Goal: Task Accomplishment & Management: Use online tool/utility

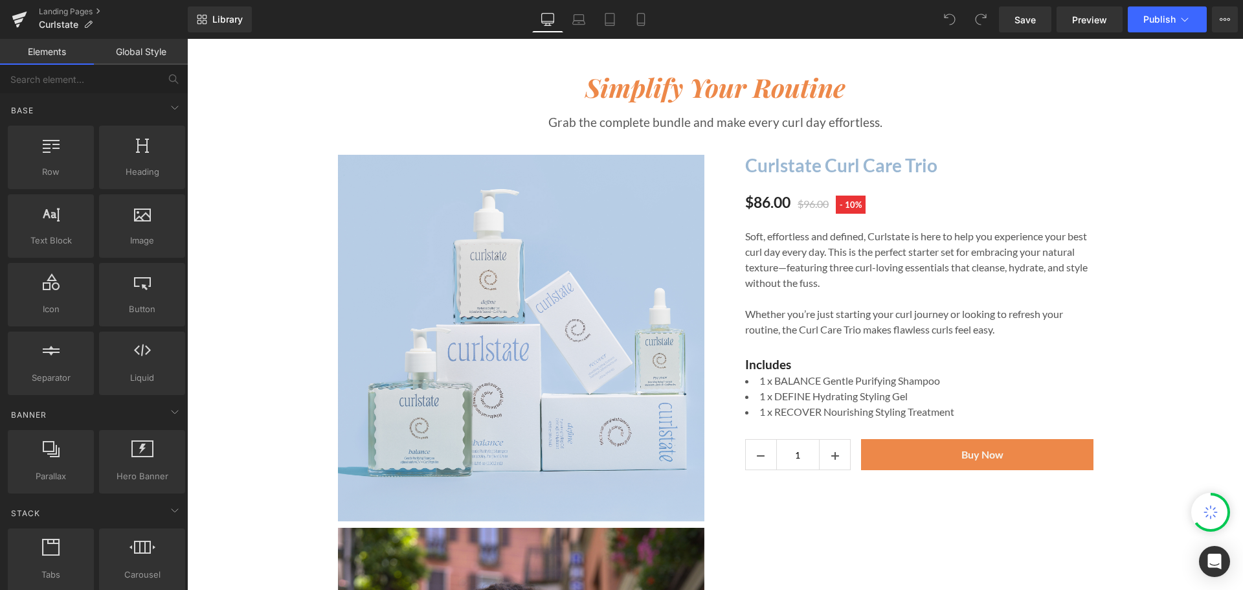
scroll to position [2267, 0]
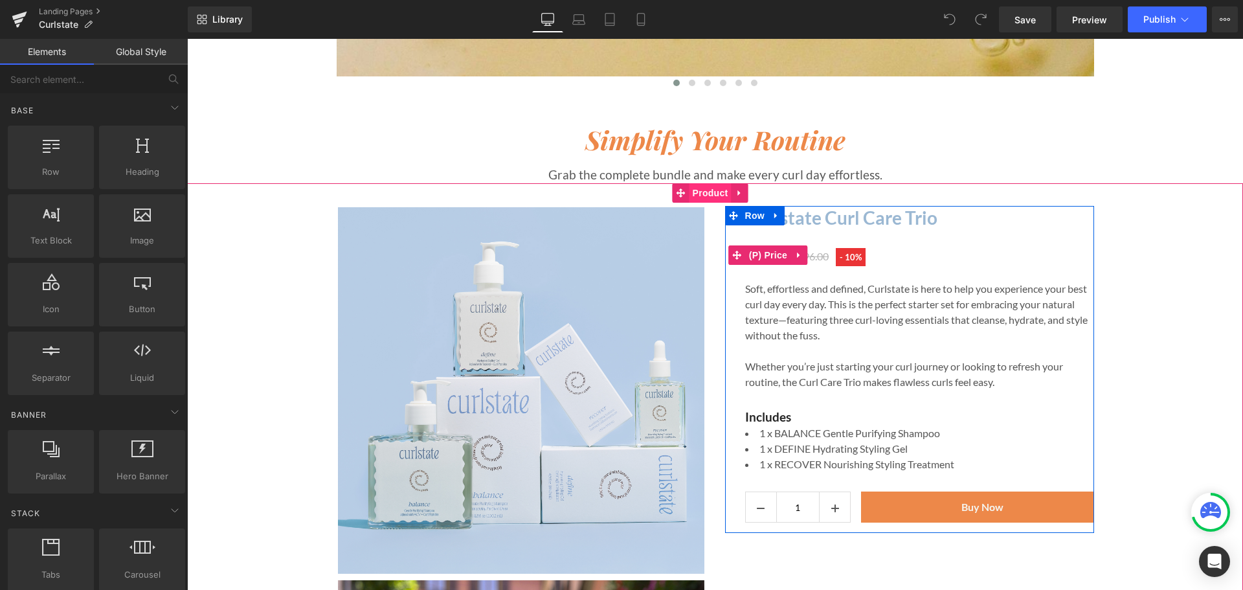
click at [909, 246] on div "$86.00 $96.00 - 10%" at bounding box center [919, 255] width 349 height 25
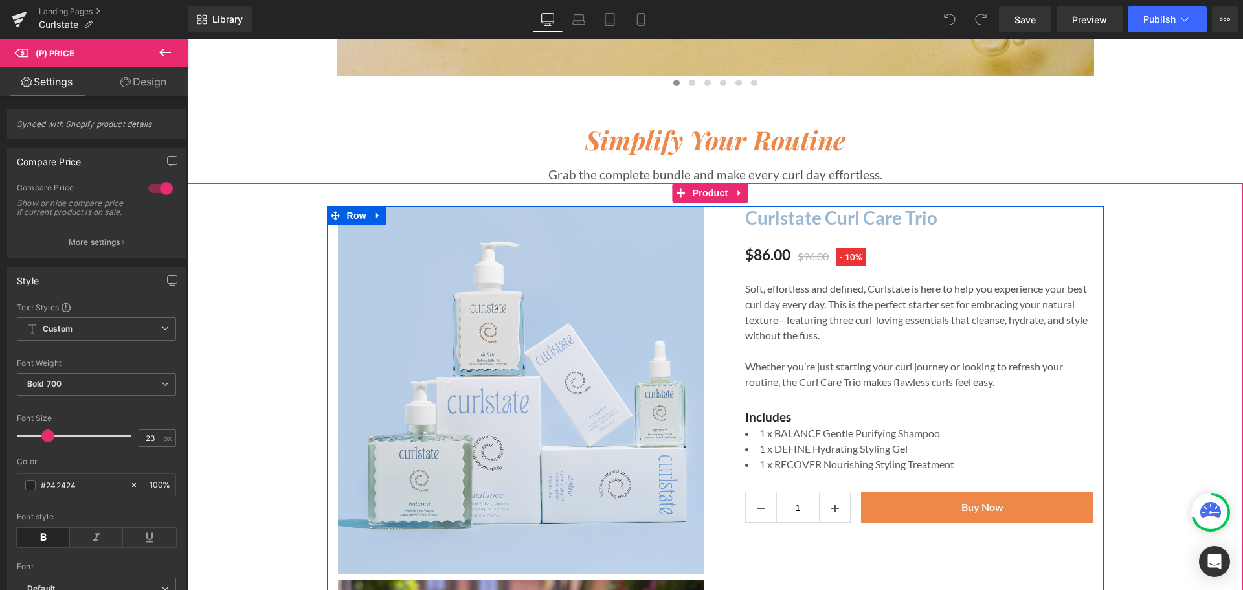
click at [607, 302] on img at bounding box center [521, 390] width 367 height 367
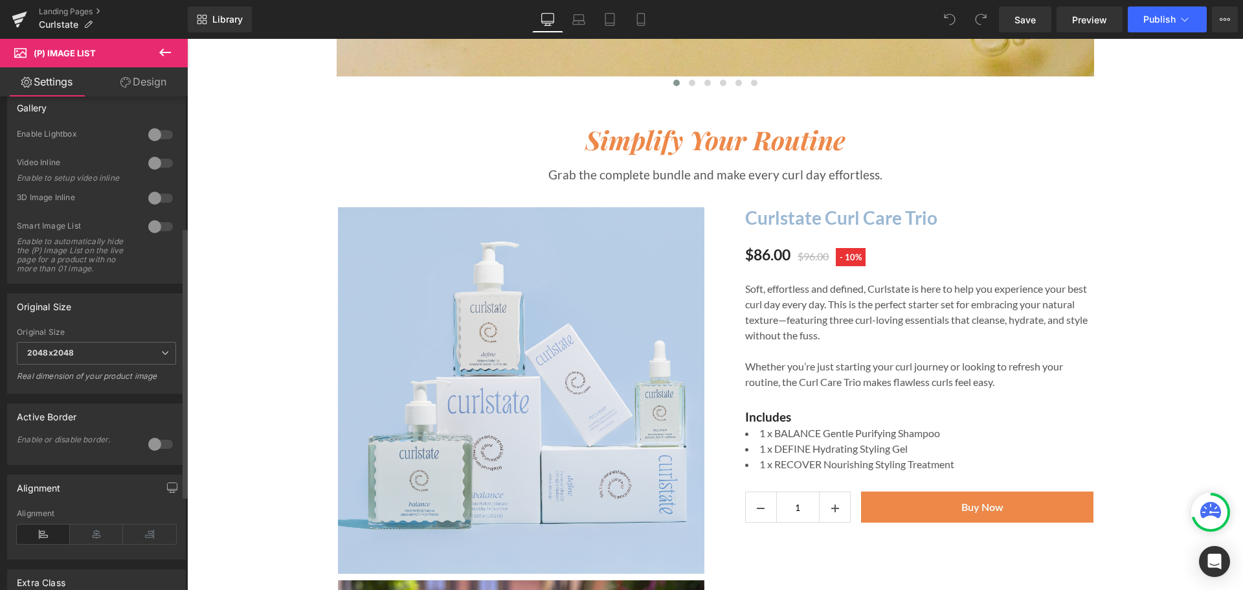
scroll to position [0, 0]
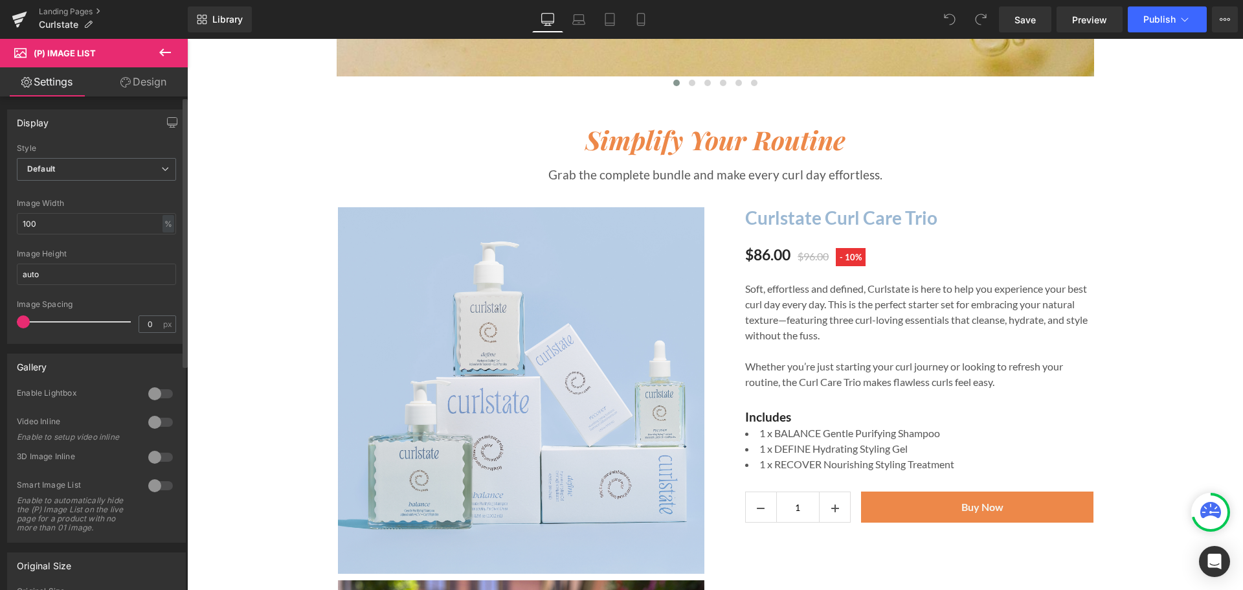
drag, startPoint x: 53, startPoint y: 324, endPoint x: 3, endPoint y: 328, distance: 50.0
click at [3, 328] on div "Display Default Slider Style Default Default Slider 5 Columns 5 4 Columns 4 3 C…" at bounding box center [97, 222] width 194 height 244
type input "1"
drag, startPoint x: 24, startPoint y: 317, endPoint x: 34, endPoint y: 315, distance: 9.9
click at [34, 315] on div at bounding box center [77, 322] width 108 height 26
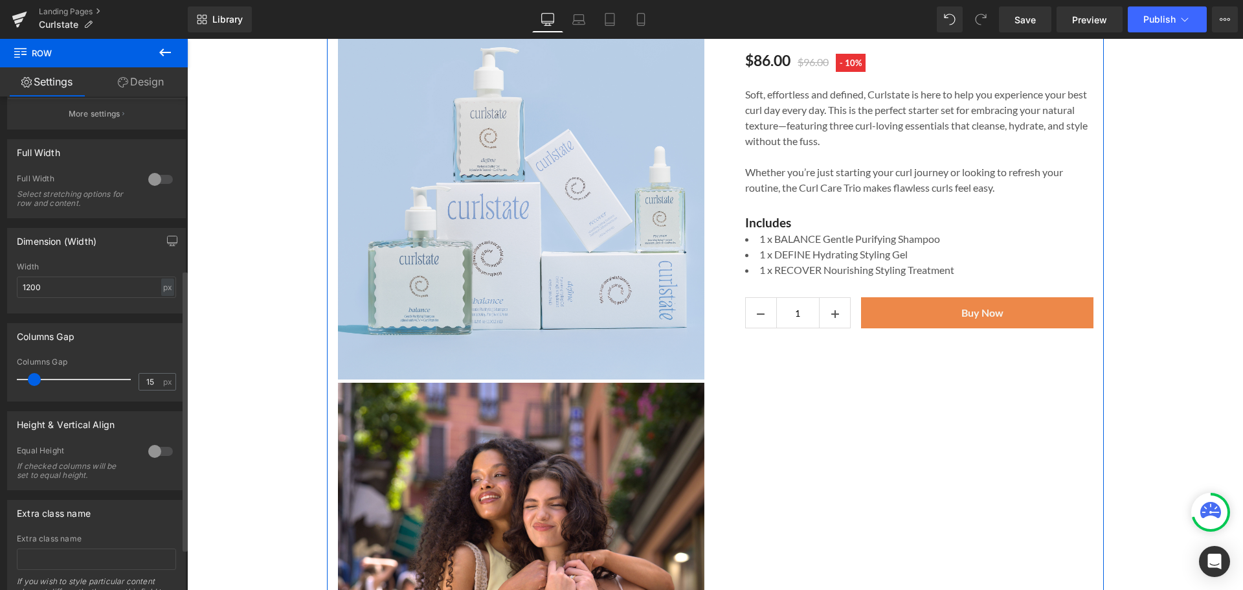
scroll to position [378, 0]
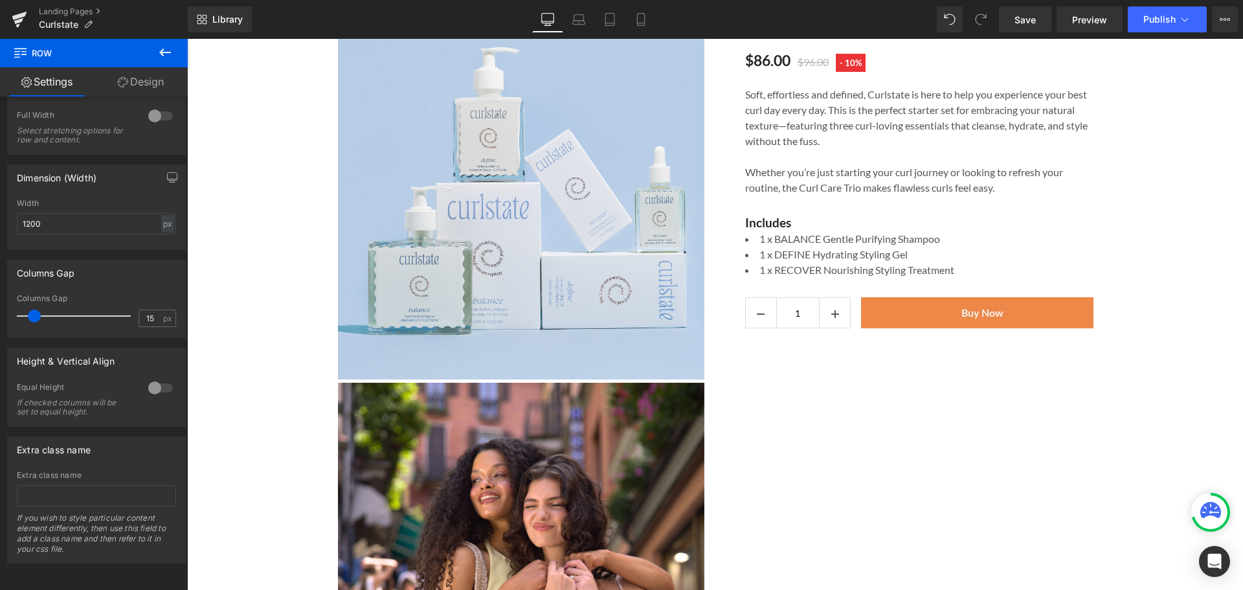
click at [668, 440] on img at bounding box center [521, 566] width 367 height 367
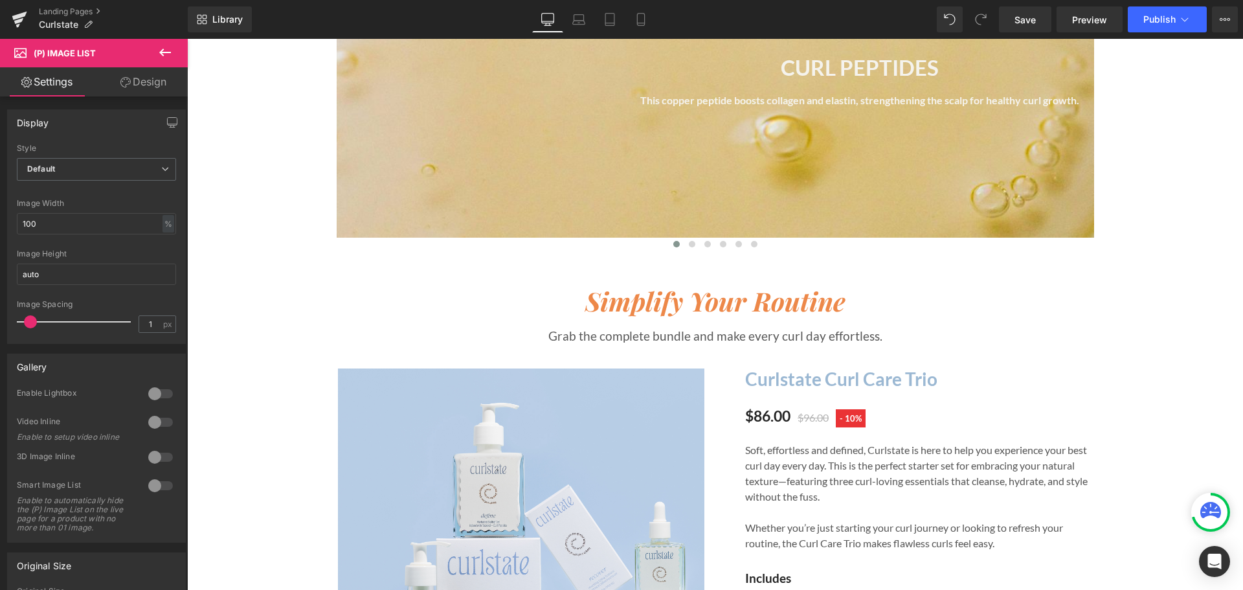
scroll to position [2202, 0]
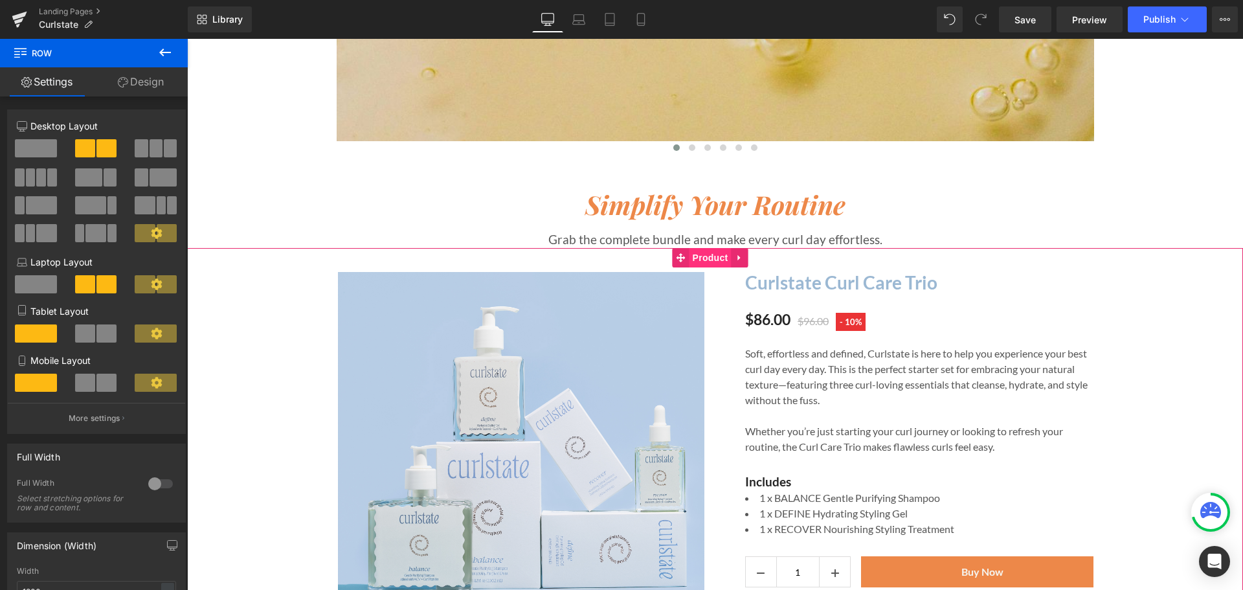
click at [715, 253] on span "Product" at bounding box center [711, 257] width 42 height 19
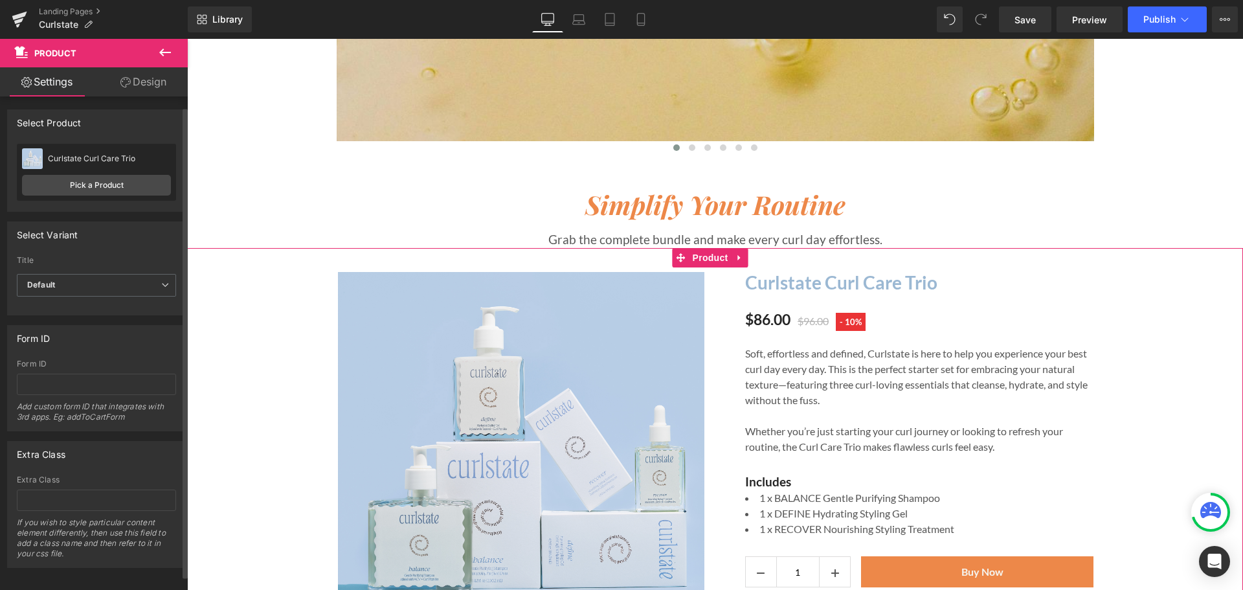
scroll to position [14, 0]
click at [158, 91] on link "Design" at bounding box center [143, 81] width 94 height 29
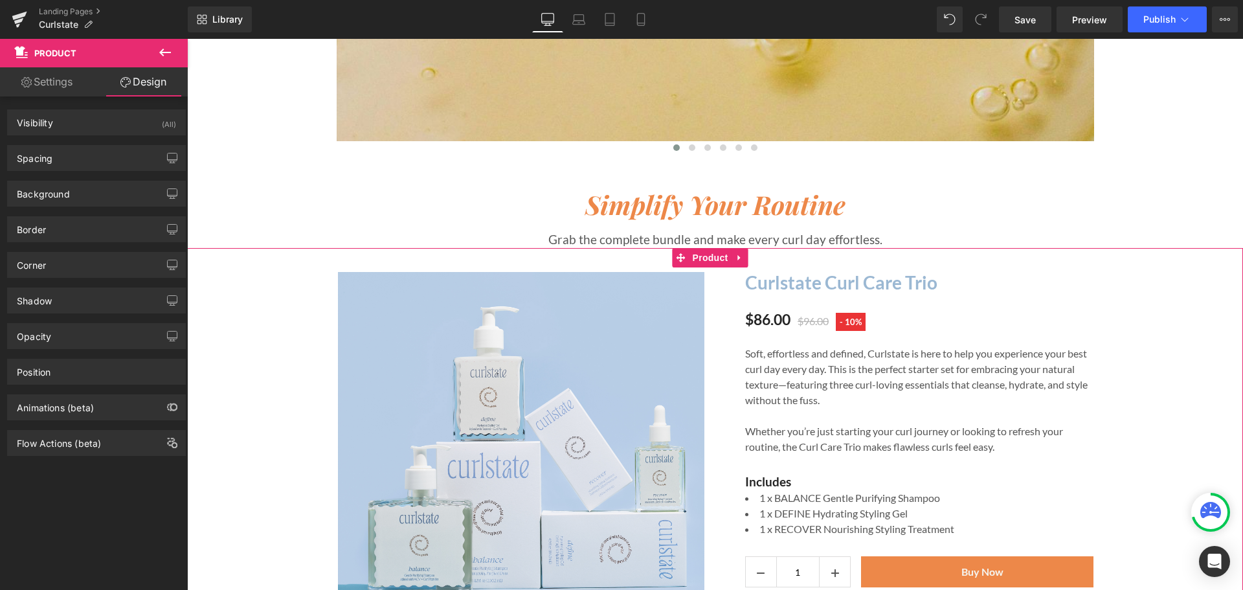
click at [69, 79] on link "Settings" at bounding box center [47, 81] width 94 height 29
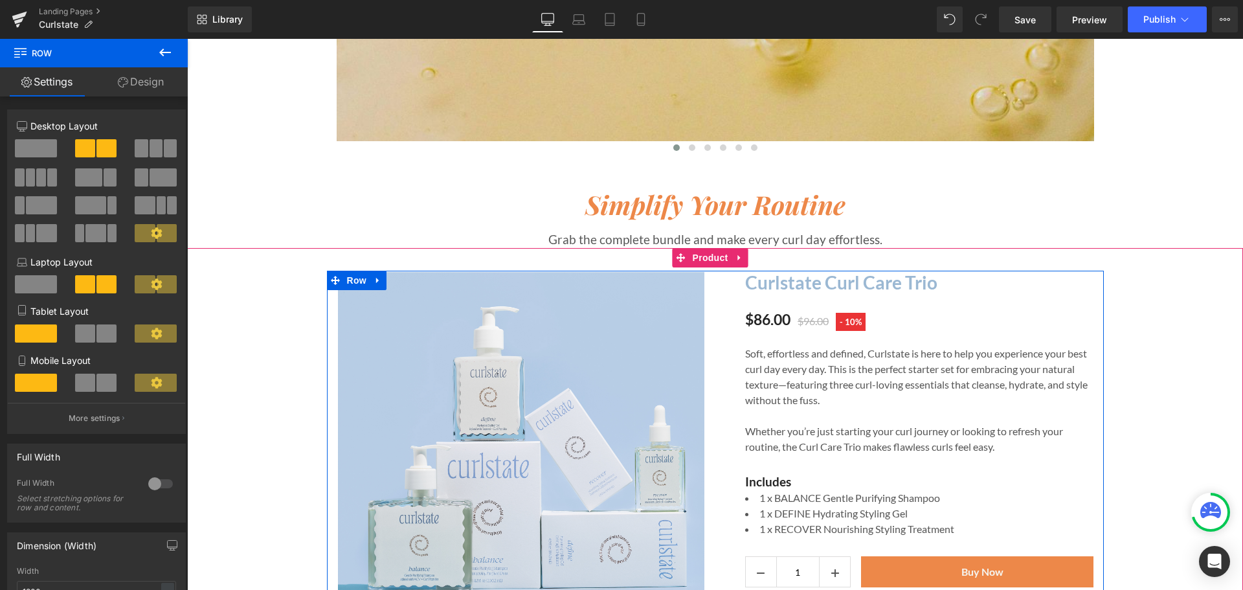
click at [648, 313] on img at bounding box center [521, 455] width 367 height 367
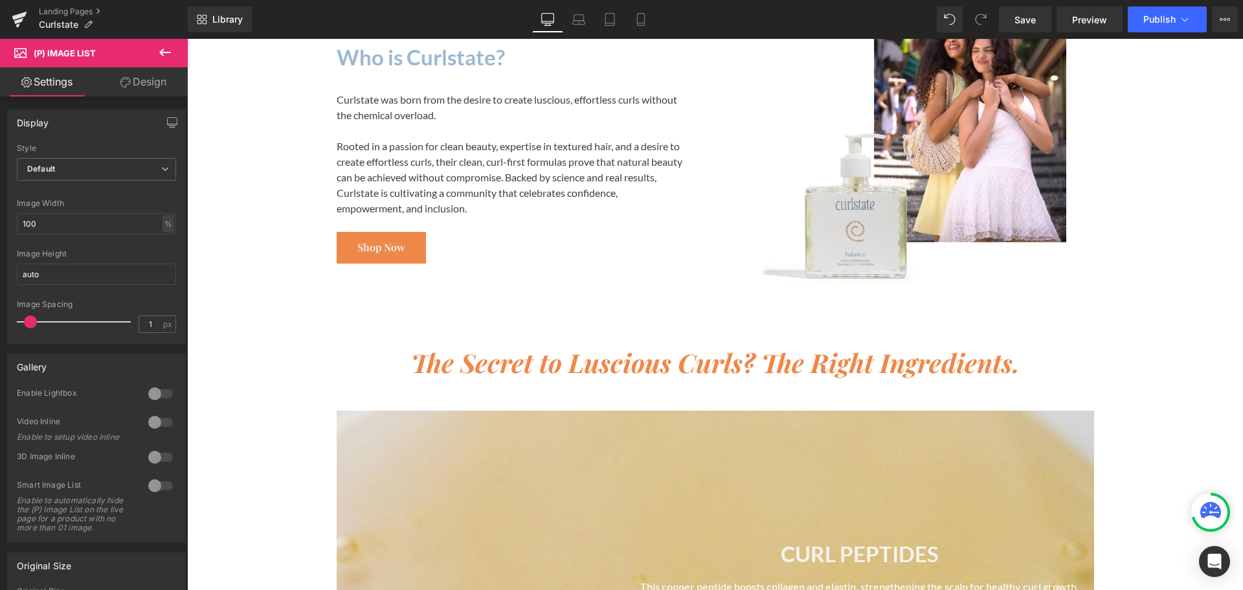
scroll to position [1425, 0]
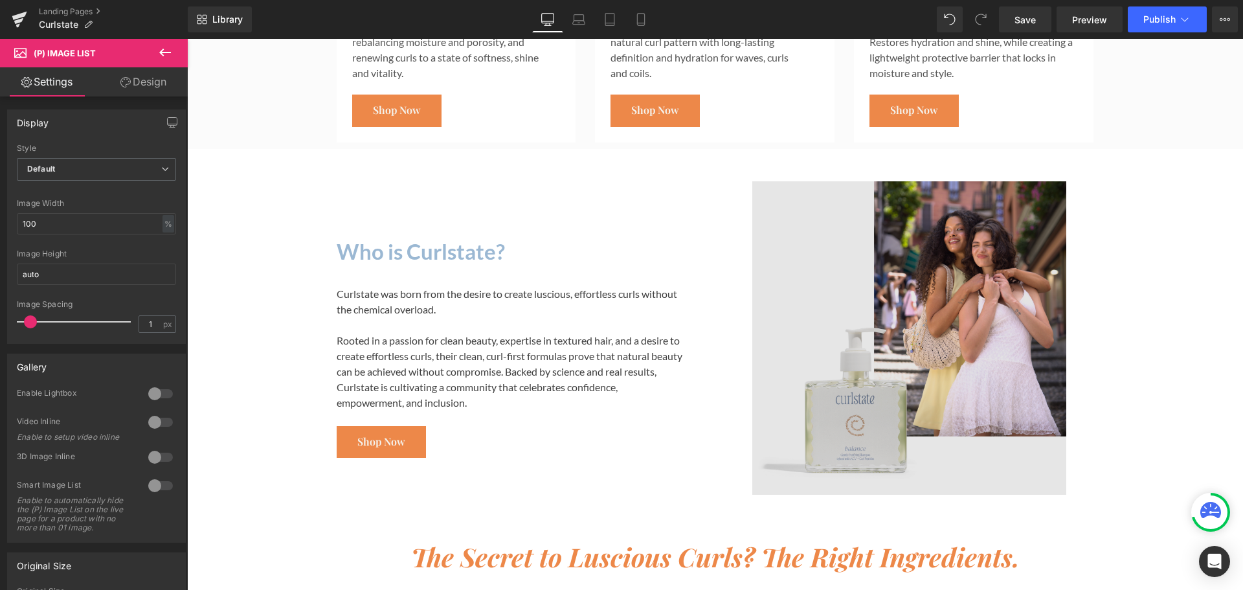
click at [907, 269] on img at bounding box center [910, 338] width 314 height 314
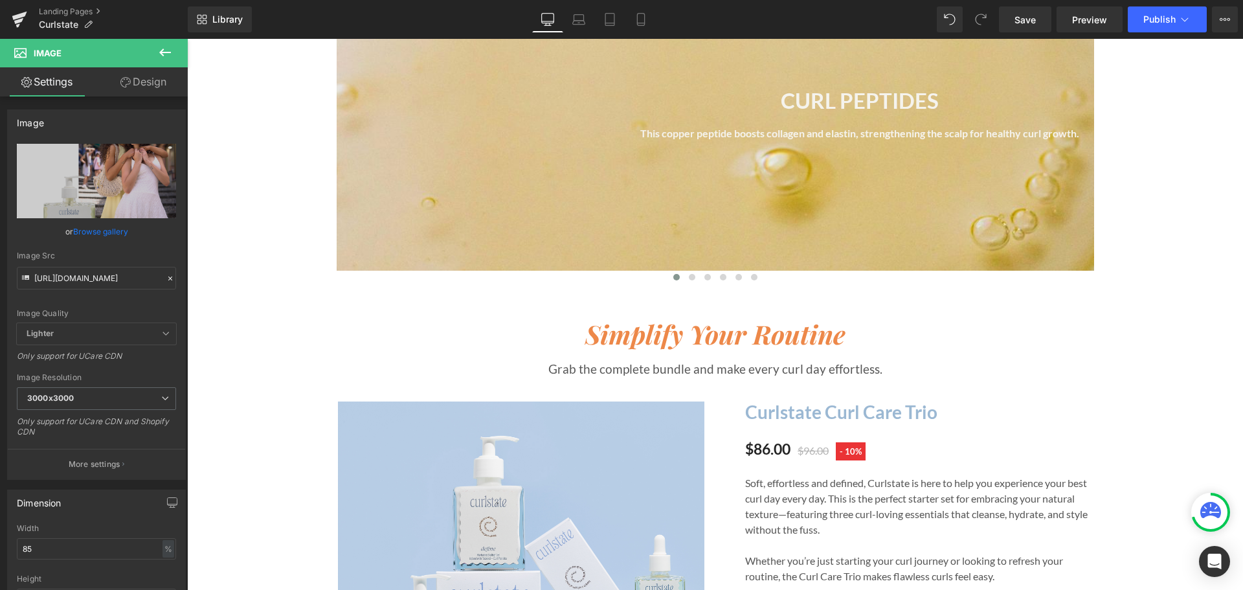
scroll to position [2332, 0]
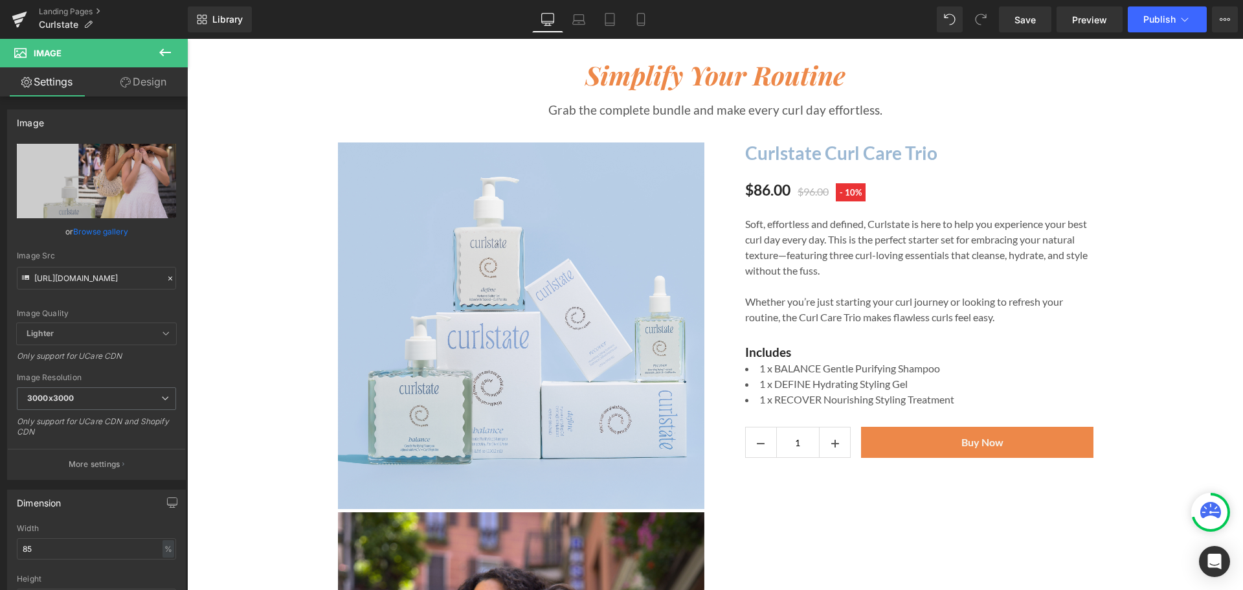
drag, startPoint x: 622, startPoint y: 292, endPoint x: 813, endPoint y: 159, distance: 232.7
click at [622, 291] on img at bounding box center [521, 325] width 367 height 367
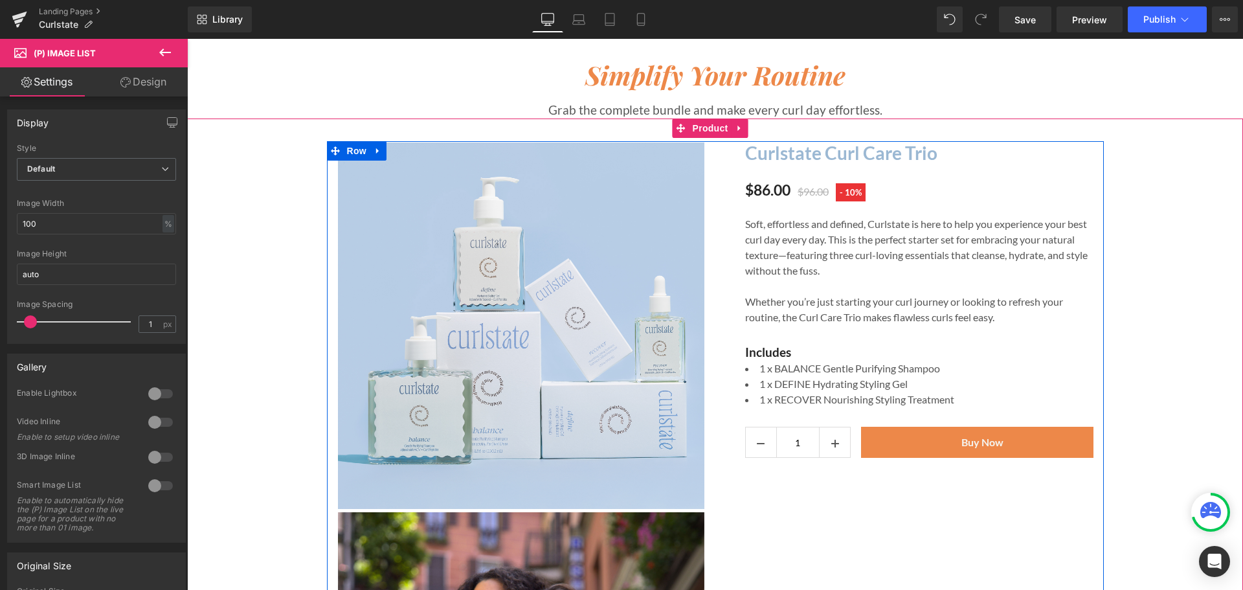
click at [532, 332] on img at bounding box center [521, 325] width 367 height 367
click at [374, 151] on icon at bounding box center [378, 151] width 9 height 10
click at [433, 201] on img at bounding box center [521, 325] width 367 height 367
click at [409, 167] on img at bounding box center [521, 325] width 367 height 367
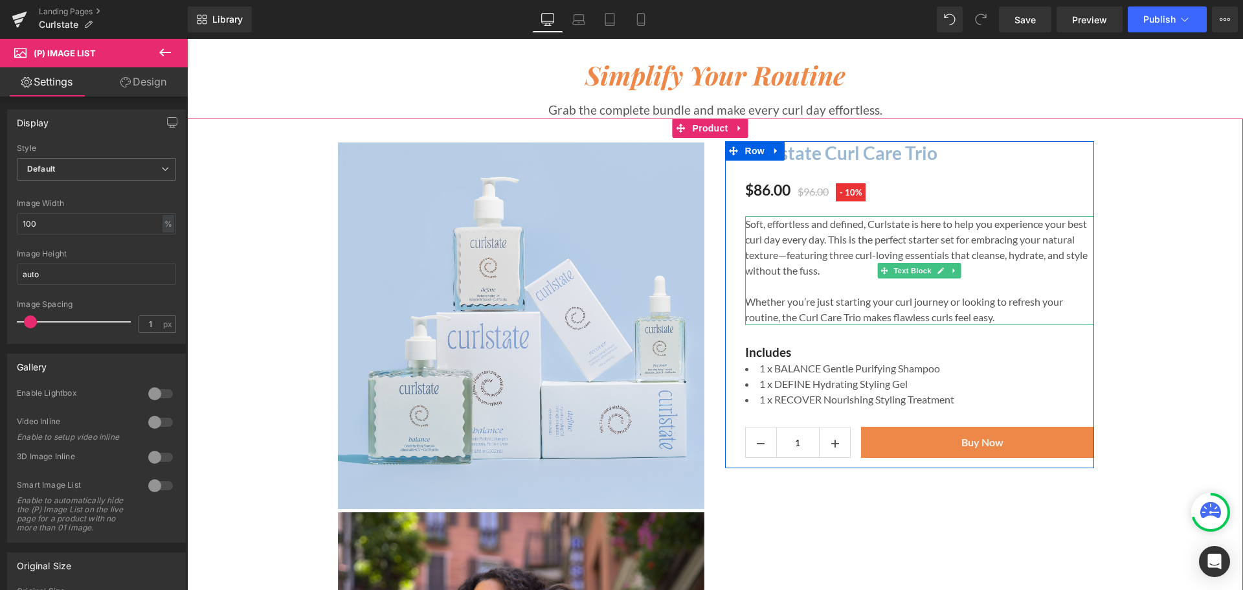
click at [849, 258] on p "Soft, effortless and defined, Curlstate is here to help you experience your bes…" at bounding box center [919, 247] width 349 height 62
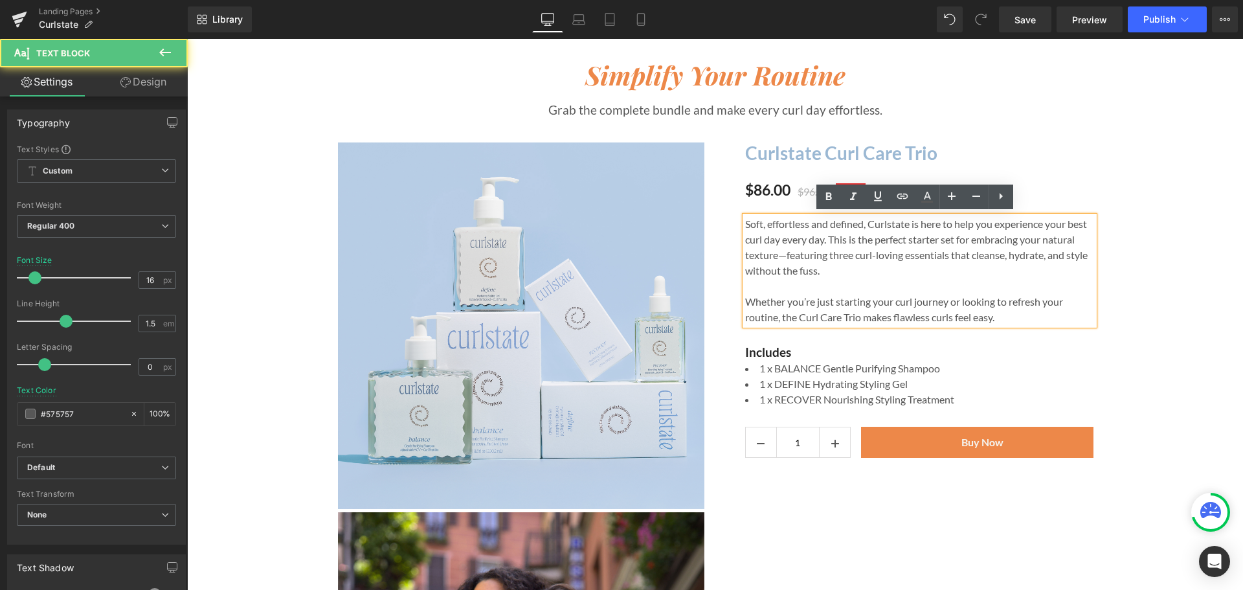
click at [639, 187] on img at bounding box center [521, 325] width 367 height 367
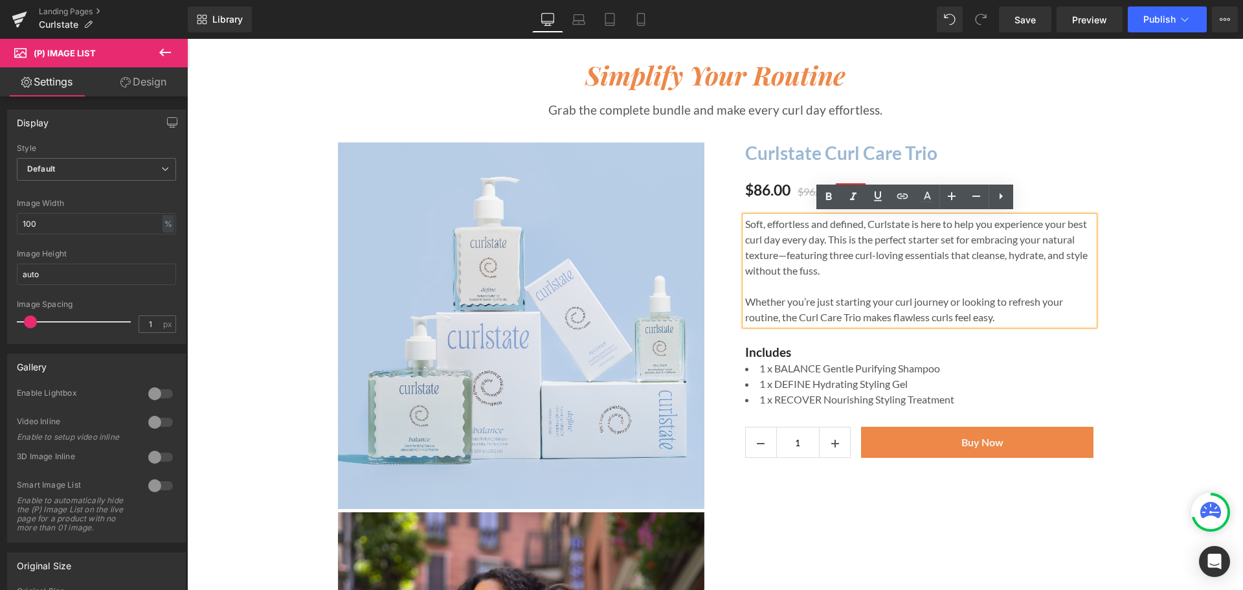
scroll to position [2137, 0]
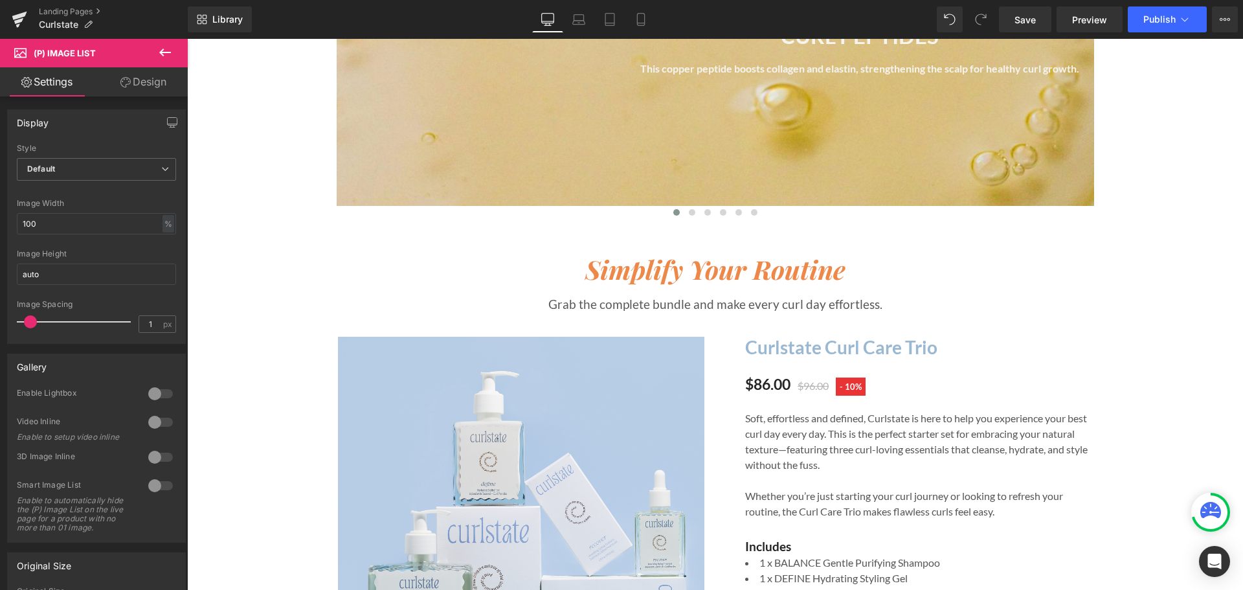
click at [169, 53] on icon at bounding box center [165, 53] width 12 height 8
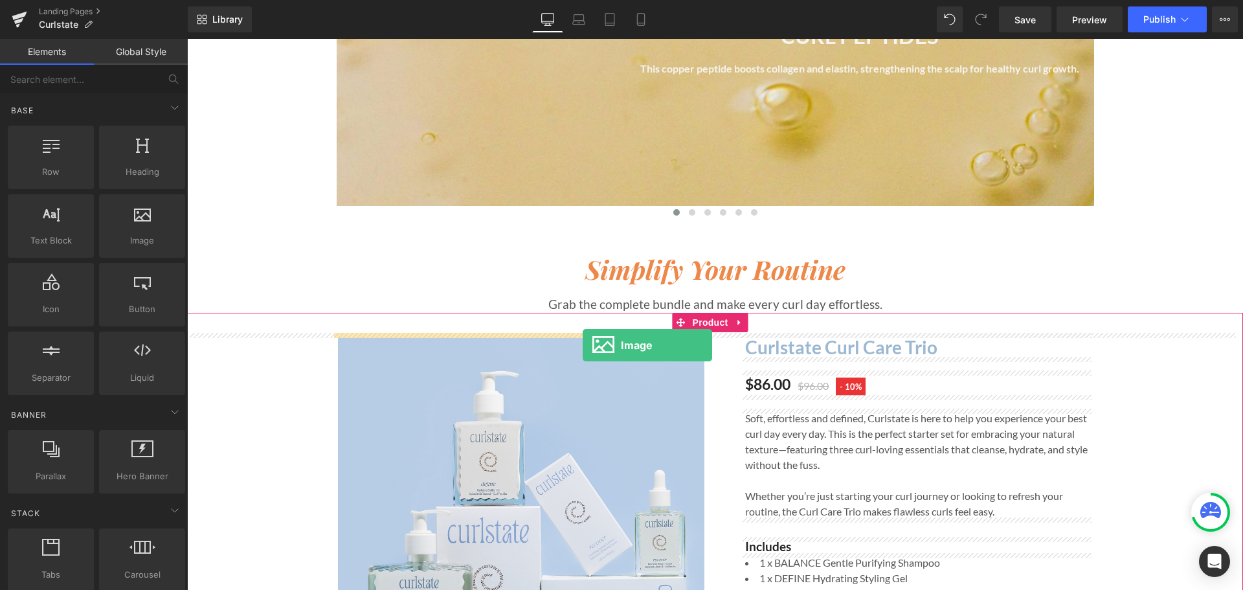
drag, startPoint x: 305, startPoint y: 264, endPoint x: 583, endPoint y: 345, distance: 289.4
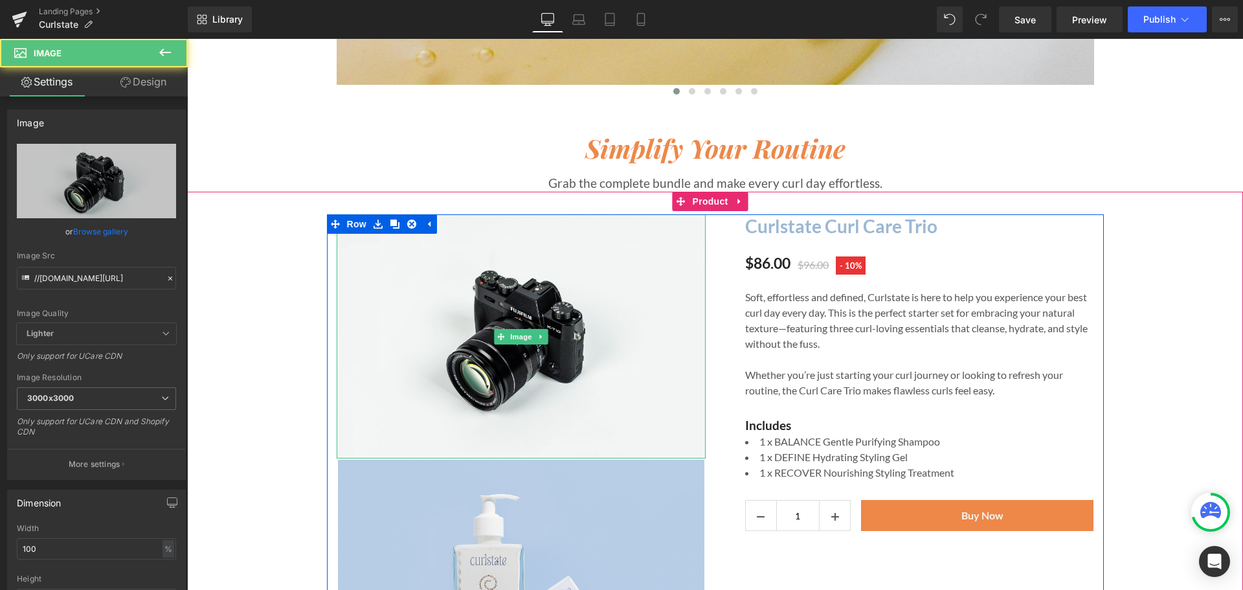
scroll to position [2332, 0]
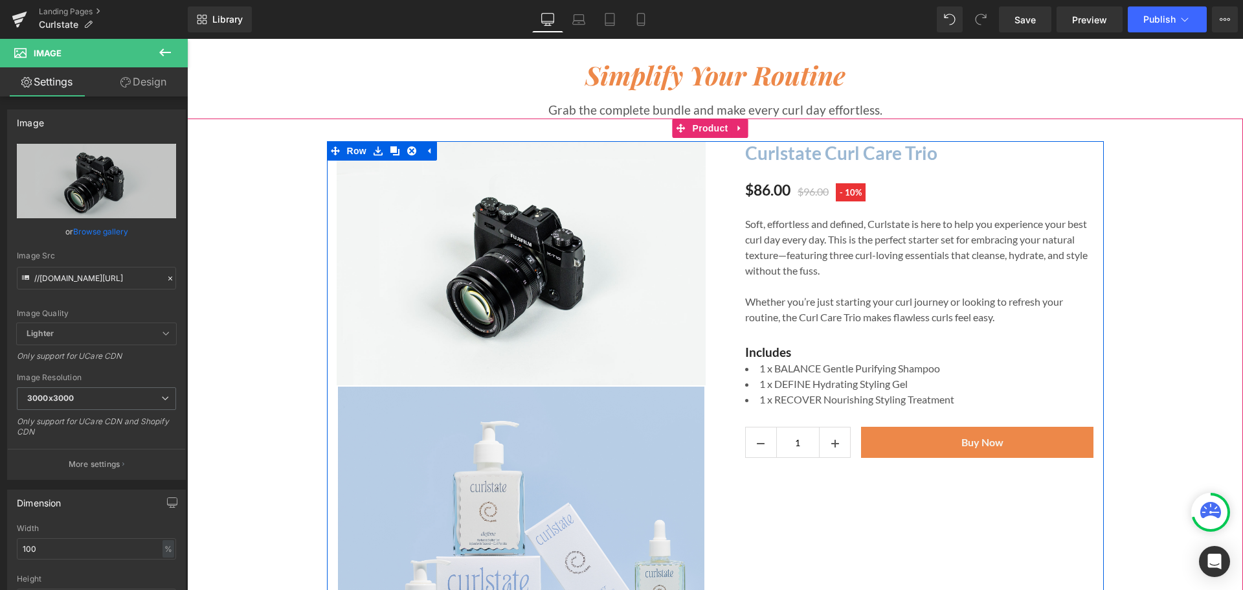
click at [429, 464] on img at bounding box center [521, 570] width 367 height 367
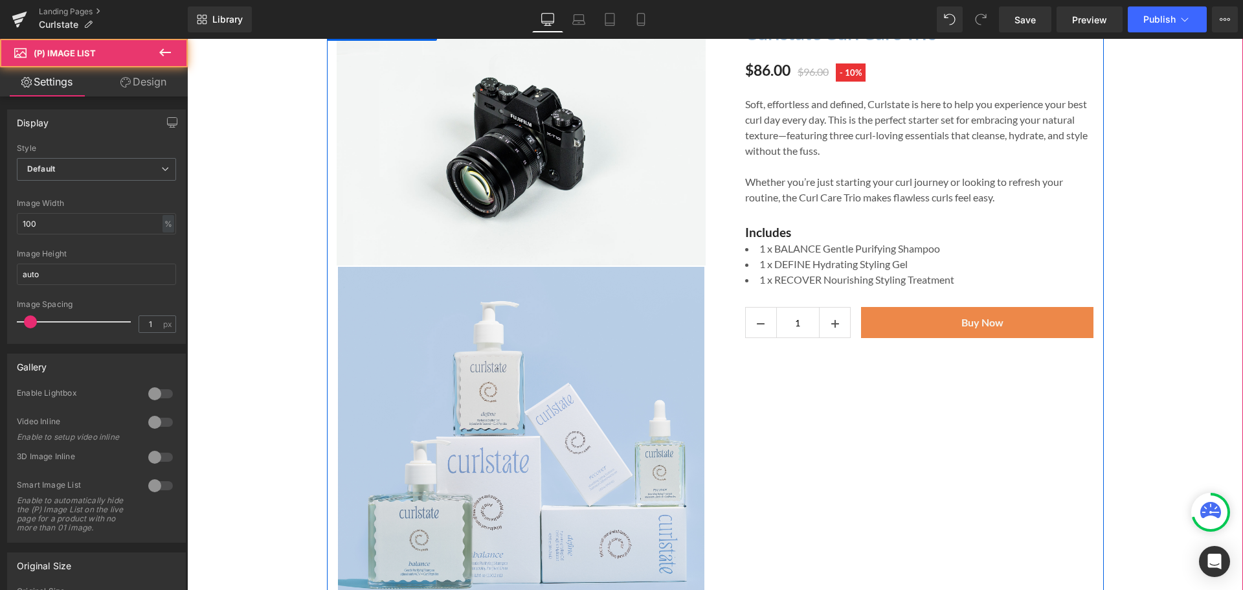
scroll to position [2526, 0]
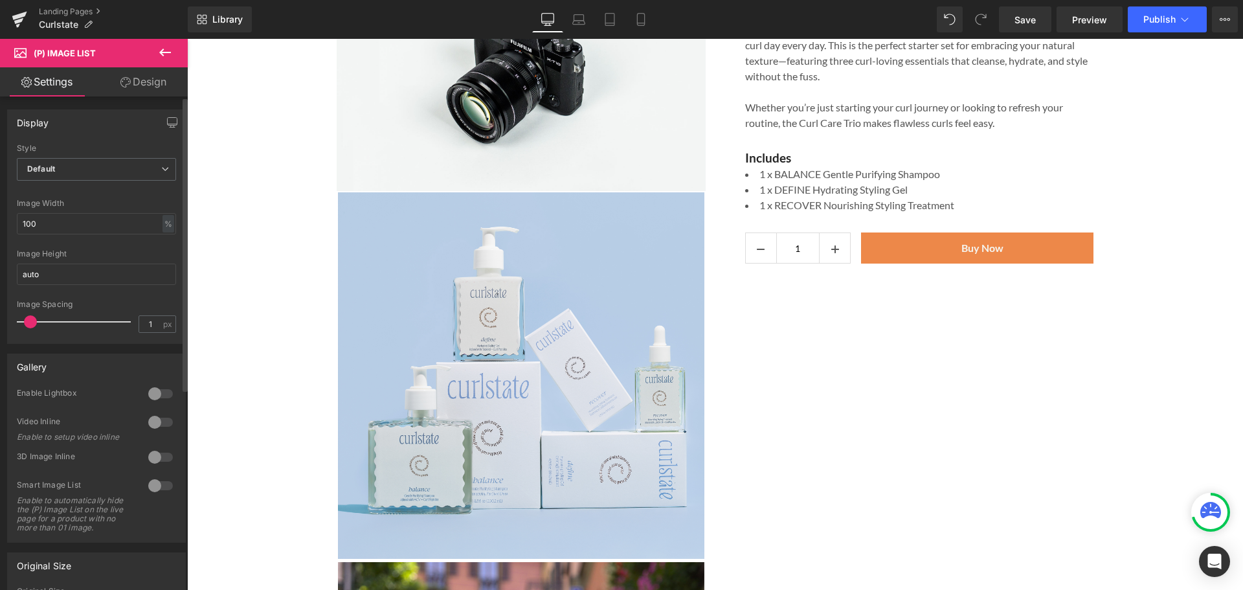
click at [23, 326] on div "Image Spacing 1 px" at bounding box center [96, 321] width 159 height 43
click at [114, 165] on span "Default" at bounding box center [96, 169] width 159 height 23
click at [113, 131] on div "Display" at bounding box center [94, 122] width 172 height 25
click at [122, 161] on span "Default" at bounding box center [96, 169] width 159 height 23
click at [111, 205] on li "Slider" at bounding box center [94, 211] width 154 height 19
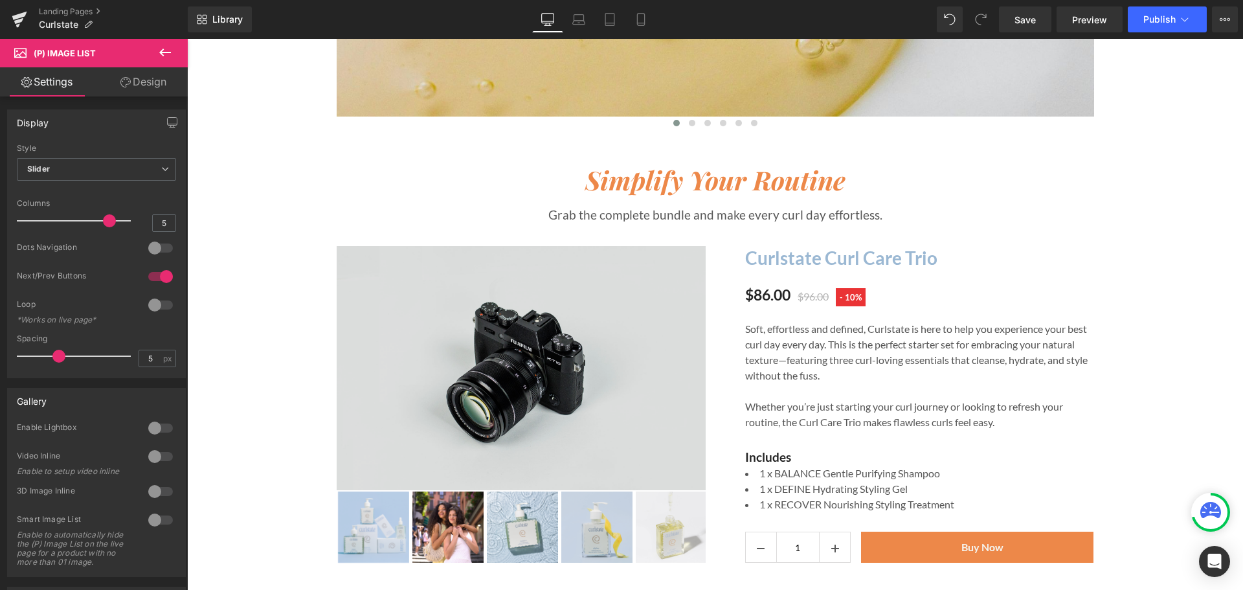
scroll to position [2332, 0]
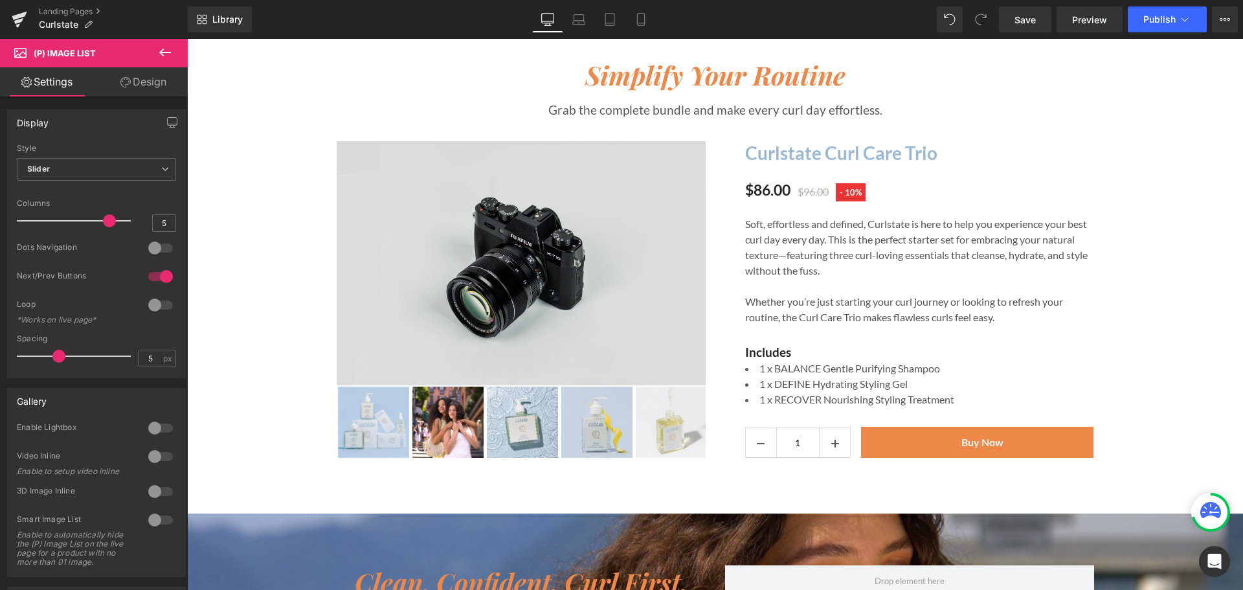
click at [490, 262] on div "Image" at bounding box center [521, 263] width 369 height 245
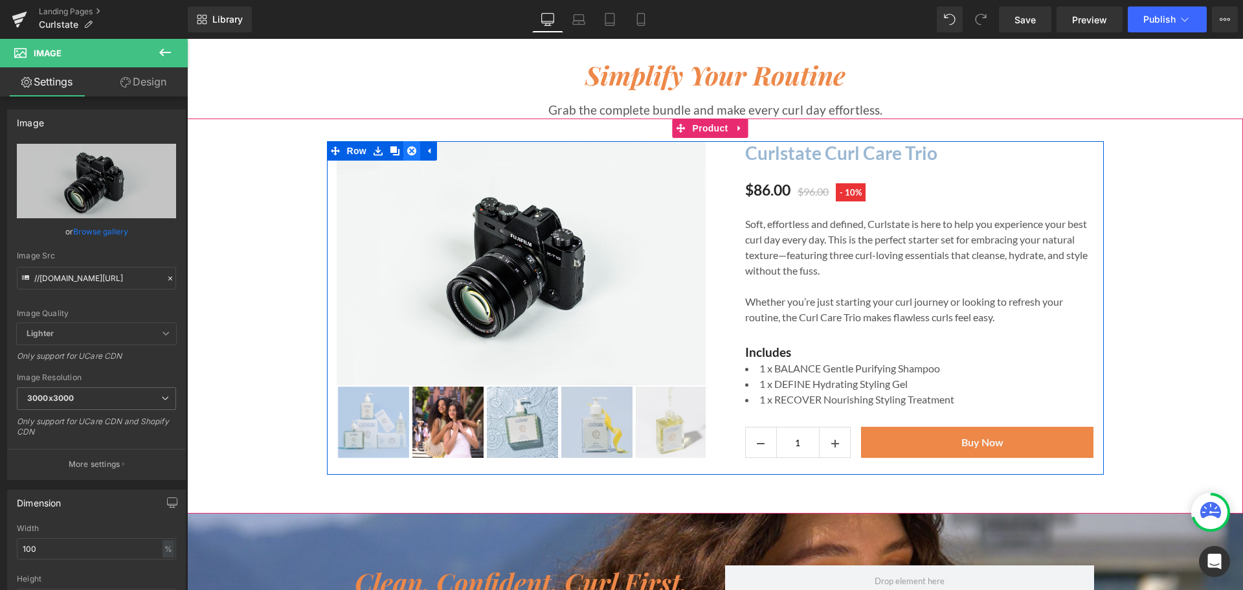
click at [407, 150] on icon at bounding box center [411, 150] width 9 height 9
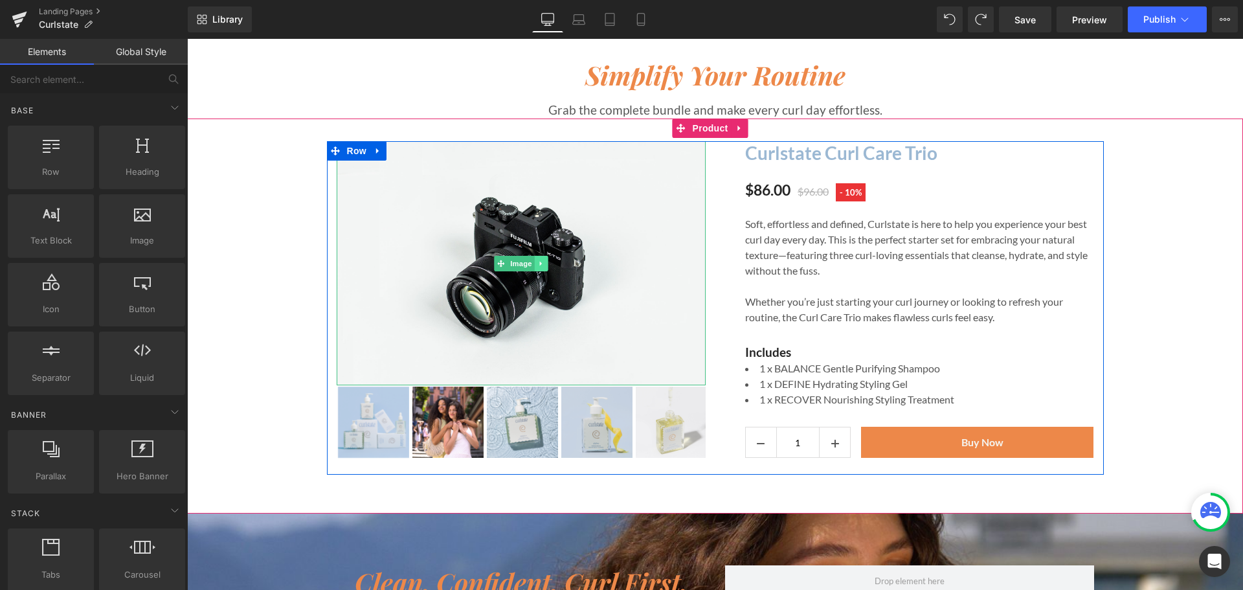
click at [539, 262] on icon at bounding box center [541, 264] width 7 height 8
click at [544, 262] on icon at bounding box center [547, 263] width 7 height 7
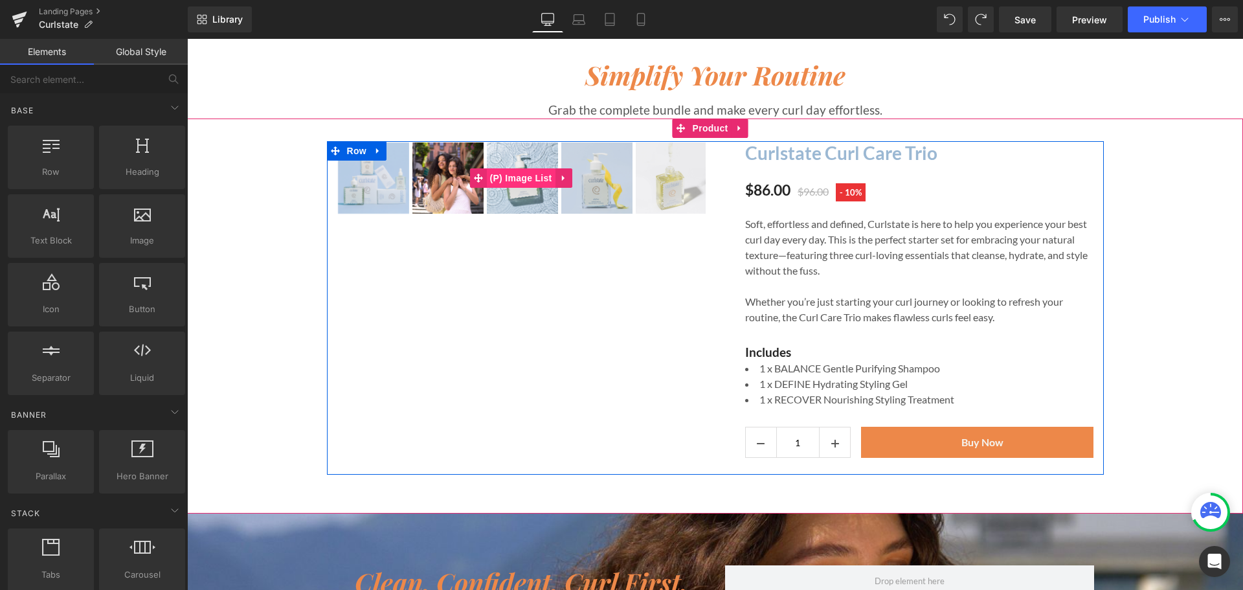
click at [532, 175] on span "(P) Image List" at bounding box center [521, 177] width 69 height 19
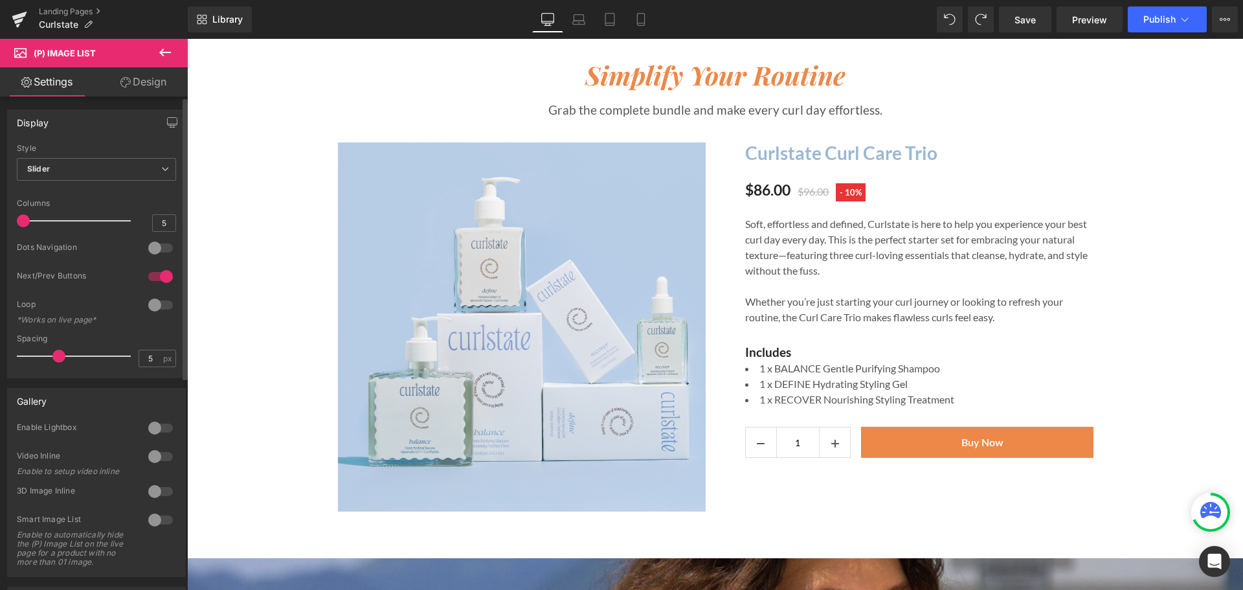
drag, startPoint x: 104, startPoint y: 217, endPoint x: 3, endPoint y: 218, distance: 101.7
click at [3, 218] on div "Display Default Slider Style Slider Default Slider 5 Columns 5 4 Columns 4 3 Co…" at bounding box center [97, 239] width 194 height 278
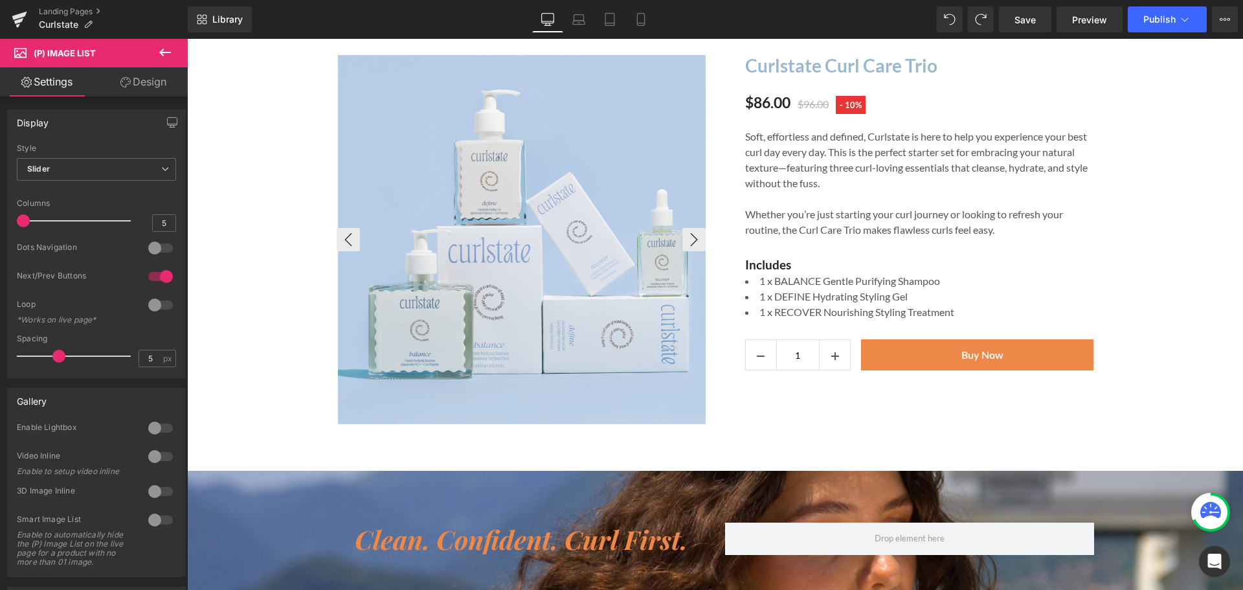
scroll to position [2267, 0]
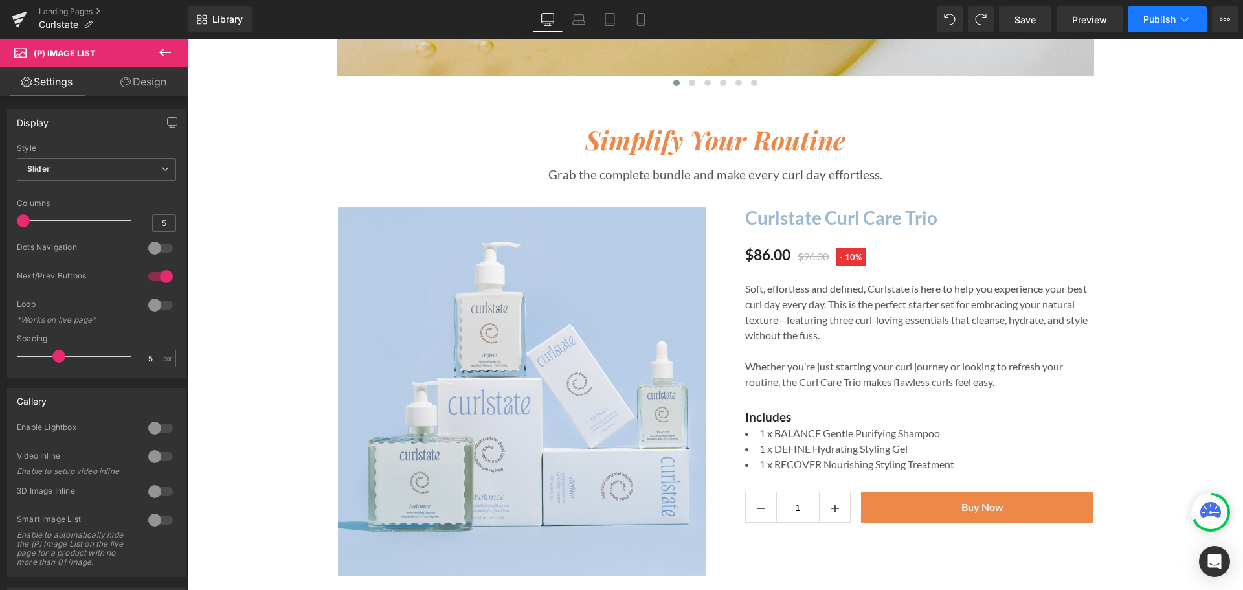
click at [1157, 17] on span "Publish" at bounding box center [1160, 19] width 32 height 10
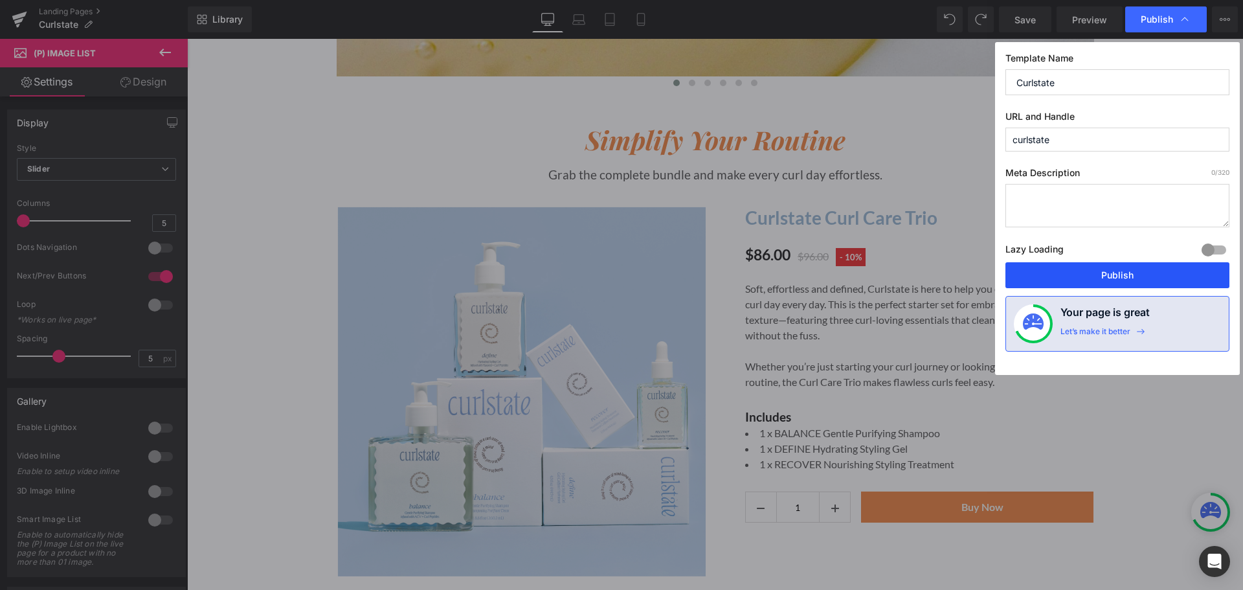
click at [1110, 283] on button "Publish" at bounding box center [1118, 275] width 224 height 26
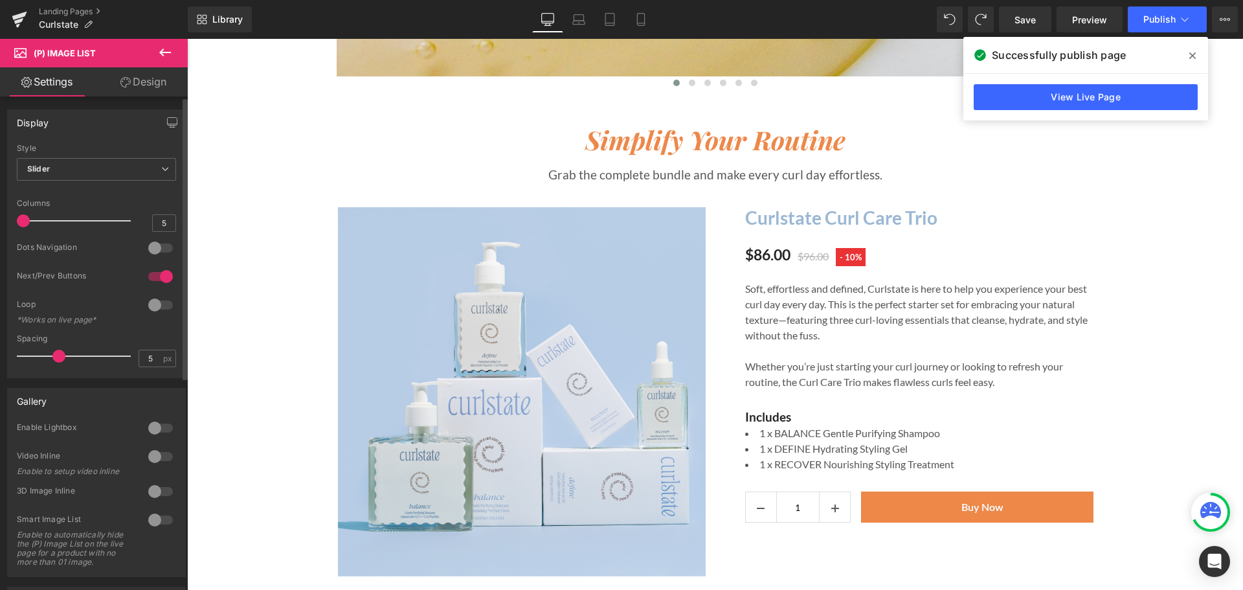
drag, startPoint x: 152, startPoint y: 307, endPoint x: 563, endPoint y: 262, distance: 413.7
click at [152, 307] on div at bounding box center [160, 305] width 31 height 21
click at [1180, 7] on button "Publish" at bounding box center [1167, 19] width 79 height 26
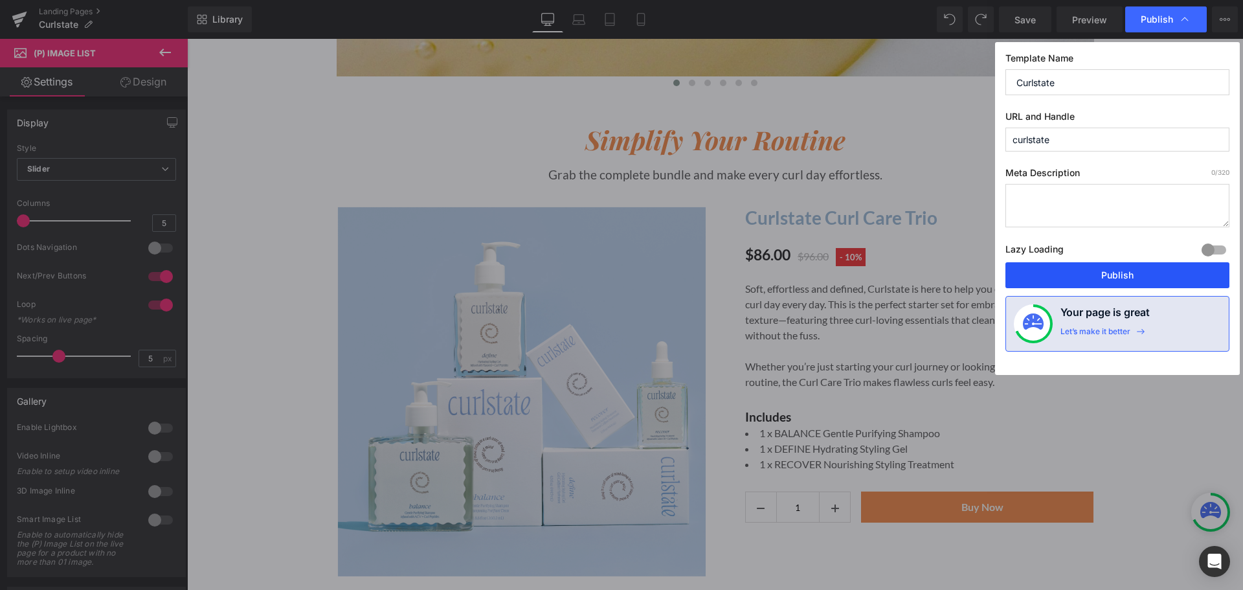
click at [1063, 282] on button "Publish" at bounding box center [1118, 275] width 224 height 26
